Goal: Task Accomplishment & Management: Manage account settings

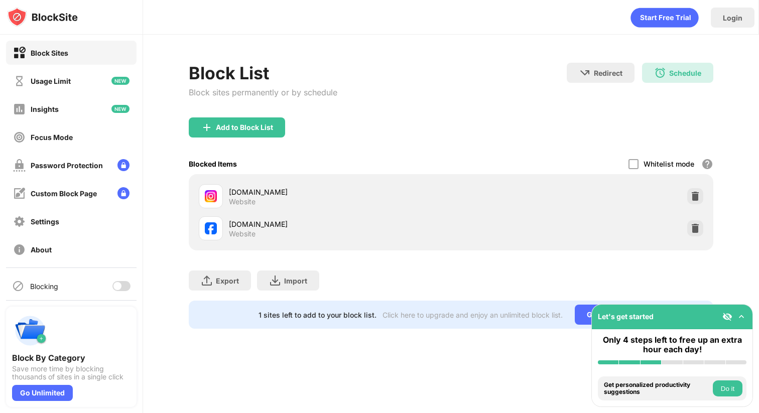
click at [117, 289] on div at bounding box center [117, 286] width 8 height 8
